Goal: Download file/media

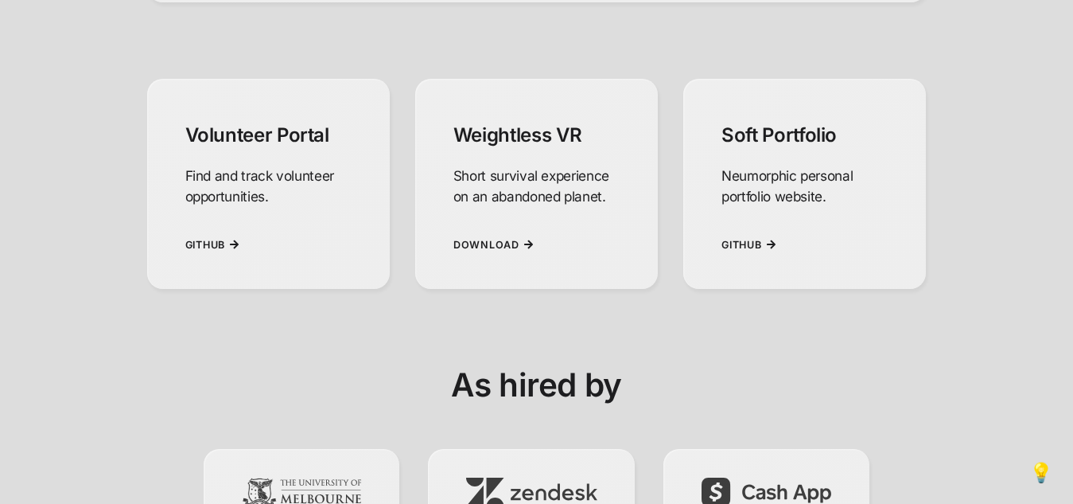
scroll to position [1005, 0]
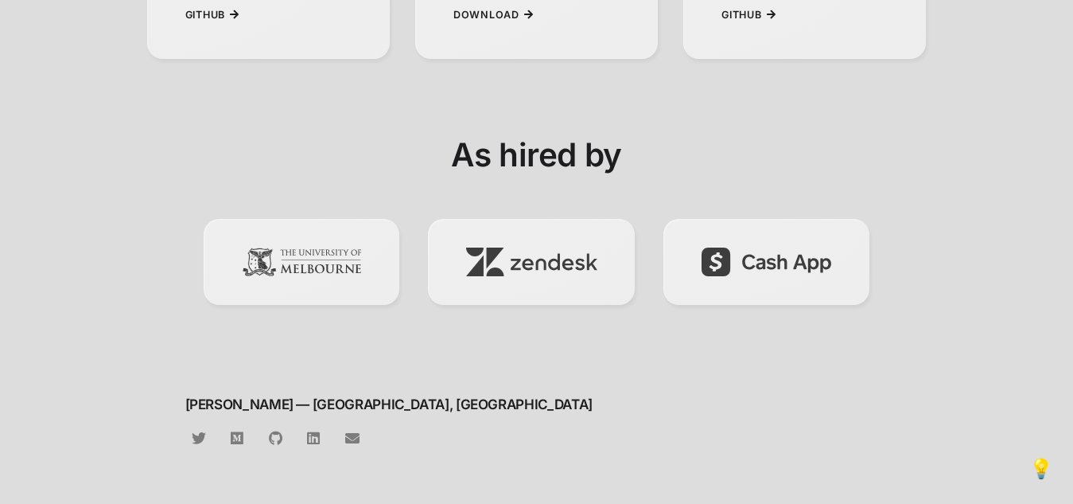
click at [1040, 467] on span "💡" at bounding box center [1041, 467] width 24 height 21
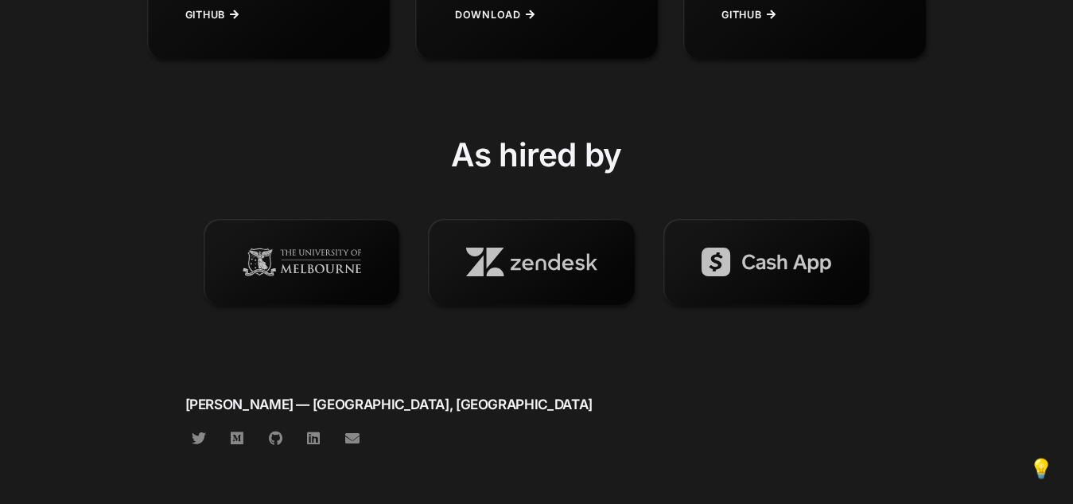
click at [495, 14] on span "Download" at bounding box center [488, 15] width 66 height 12
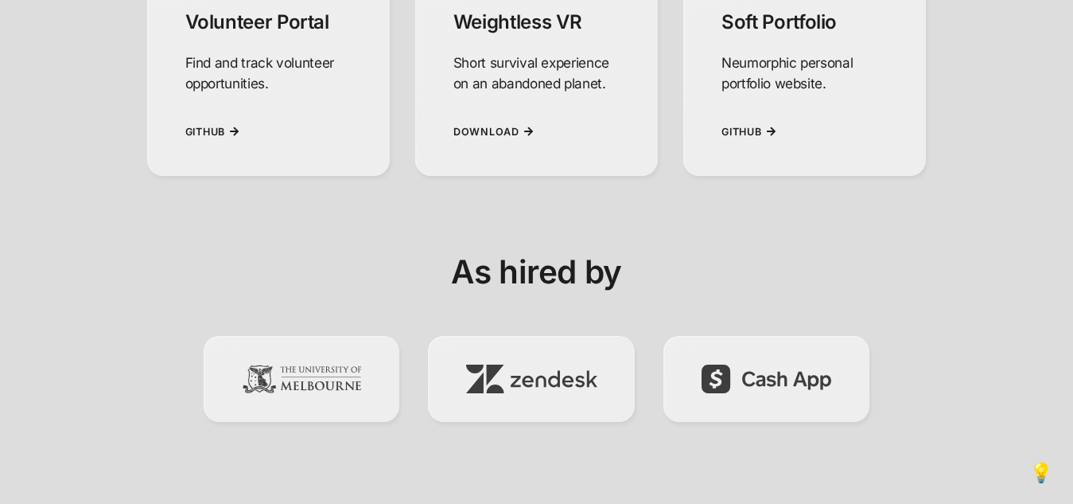
scroll to position [1005, 0]
